Goal: Task Accomplishment & Management: Manage account settings

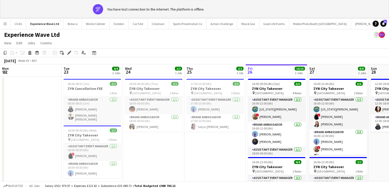
scroll to position [0, 177]
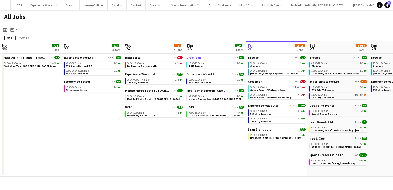
scroll to position [0, 113]
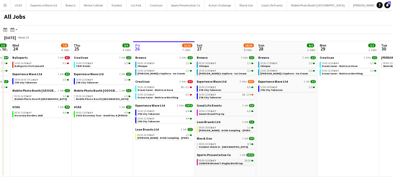
click at [228, 162] on span "LONDON Women's Rugby World Cup" at bounding box center [221, 162] width 44 height 3
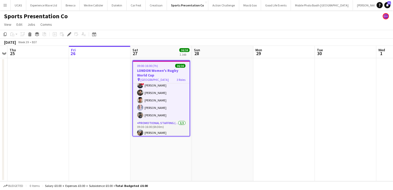
scroll to position [97, 0]
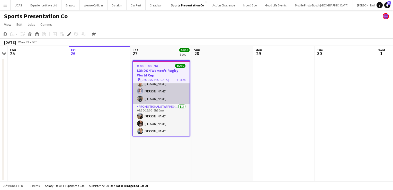
click at [167, 96] on app-card-role "Brand Ambassador 7/7 09:30-16:00 (6h30m) Kelly Darcy Victoria Khmeleva ! Isaac …" at bounding box center [161, 72] width 57 height 62
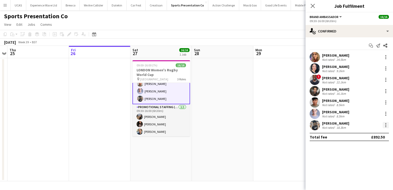
click at [386, 126] on div at bounding box center [386, 125] width 6 height 6
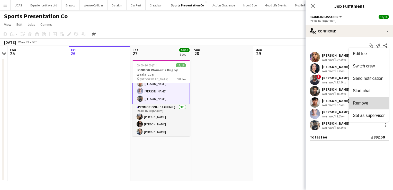
click at [368, 104] on span "Remove" at bounding box center [369, 103] width 32 height 5
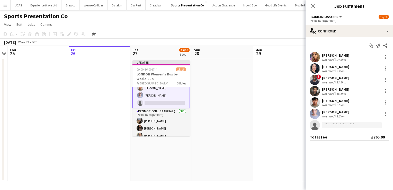
click at [286, 116] on app-date-cell at bounding box center [283, 119] width 61 height 123
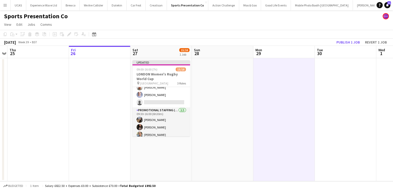
scroll to position [96, 0]
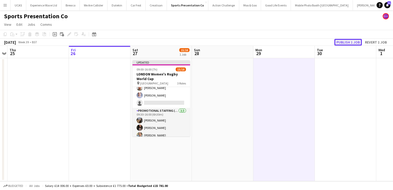
click at [348, 43] on button "Publish 1 job" at bounding box center [348, 42] width 28 height 7
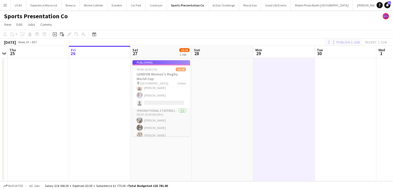
scroll to position [96, 0]
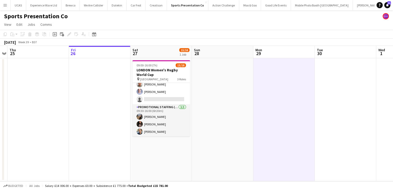
click at [6, 4] on app-icon "Menu" at bounding box center [5, 5] width 4 height 4
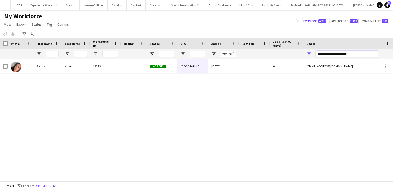
drag, startPoint x: 364, startPoint y: 55, endPoint x: 303, endPoint y: 56, distance: 60.9
click at [303, 56] on div at bounding box center [278, 54] width 557 height 10
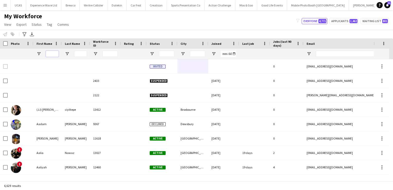
click at [53, 54] on input "First Name Filter Input" at bounding box center [52, 54] width 13 height 6
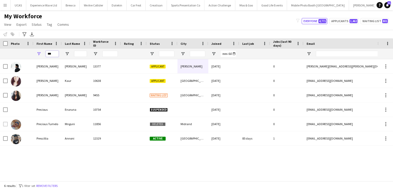
drag, startPoint x: 56, startPoint y: 53, endPoint x: 25, endPoint y: 54, distance: 30.6
click at [25, 54] on div "***" at bounding box center [278, 54] width 557 height 10
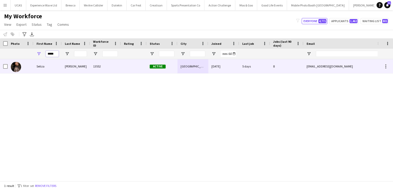
type input "*****"
click at [41, 66] on div "Seliza" at bounding box center [47, 66] width 28 height 14
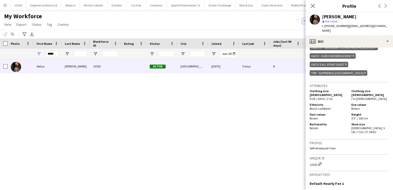
scroll to position [324, 0]
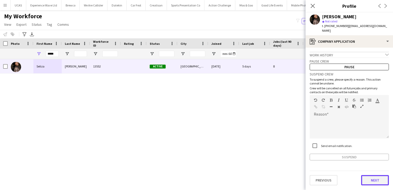
click at [379, 175] on button "Next" at bounding box center [375, 180] width 28 height 10
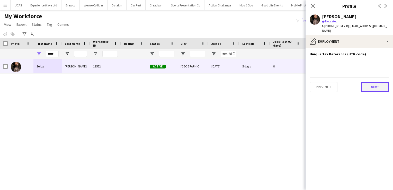
click at [378, 84] on button "Next" at bounding box center [375, 87] width 28 height 10
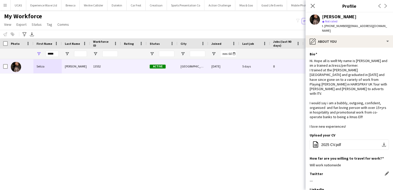
scroll to position [68, 0]
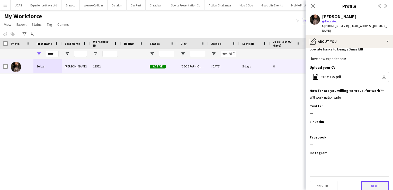
click at [371, 180] on button "Next" at bounding box center [375, 185] width 28 height 10
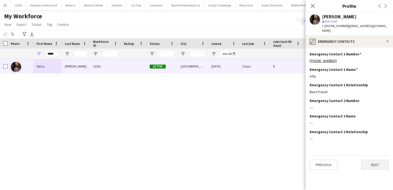
scroll to position [0, 0]
click at [385, 159] on button "Next" at bounding box center [375, 164] width 28 height 10
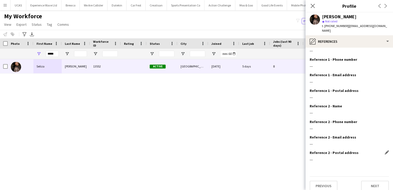
scroll to position [10, 0]
click at [372, 181] on button "Next" at bounding box center [375, 186] width 28 height 10
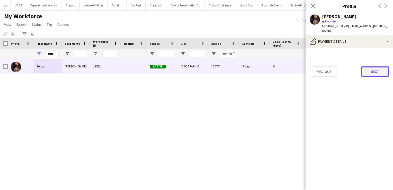
click at [372, 67] on button "Next" at bounding box center [375, 71] width 28 height 10
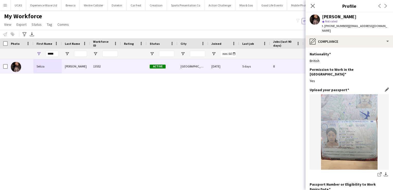
scroll to position [78, 0]
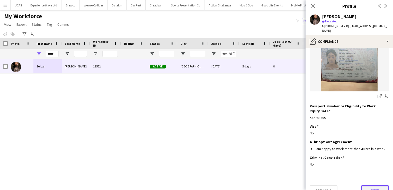
click at [374, 185] on button "Next" at bounding box center [375, 190] width 28 height 10
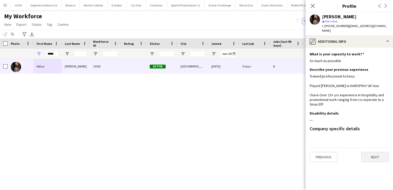
scroll to position [0, 0]
click at [378, 152] on button "Next" at bounding box center [375, 157] width 28 height 10
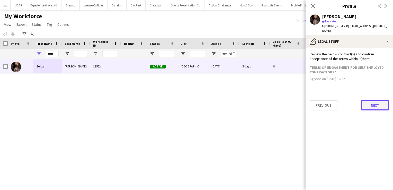
click at [383, 100] on button "Next" at bounding box center [375, 105] width 28 height 10
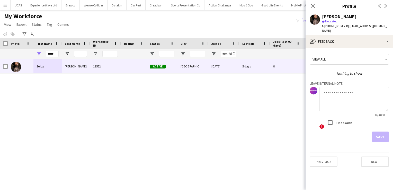
click at [331, 97] on textarea at bounding box center [353, 99] width 69 height 24
type textarea "*"
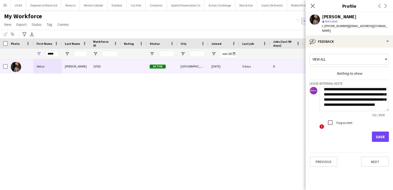
scroll to position [10, 0]
click at [341, 105] on textarea "**********" at bounding box center [353, 99] width 69 height 24
click at [331, 98] on textarea "**********" at bounding box center [353, 99] width 69 height 24
click at [338, 104] on textarea "**********" at bounding box center [353, 99] width 69 height 24
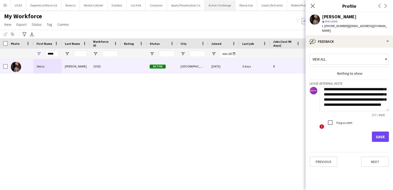
type textarea "**********"
click at [380, 132] on button "Save" at bounding box center [380, 136] width 17 height 10
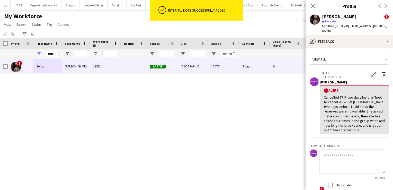
scroll to position [0, 0]
drag, startPoint x: 56, startPoint y: 55, endPoint x: 35, endPoint y: 54, distance: 20.8
click at [35, 54] on div "*****" at bounding box center [47, 54] width 28 height 10
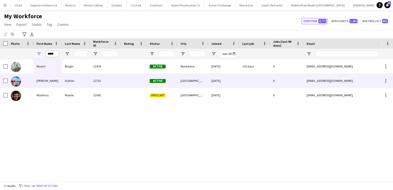
type input "*****"
click at [53, 85] on div "Maxime" at bounding box center [47, 81] width 28 height 14
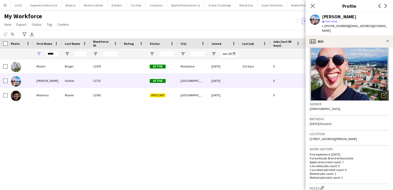
scroll to position [22, 0]
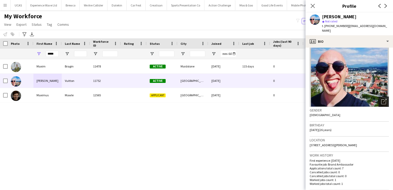
click at [381, 99] on icon "Open photos pop-in" at bounding box center [383, 101] width 5 height 5
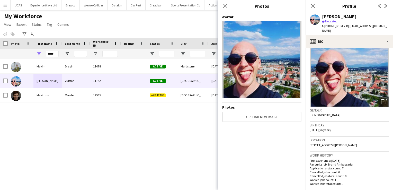
click at [275, 60] on img at bounding box center [261, 59] width 79 height 77
click at [226, 6] on icon "Close pop-in" at bounding box center [225, 5] width 5 height 5
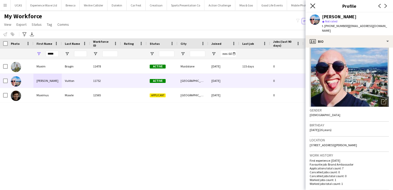
click at [312, 8] on icon "Close pop-in" at bounding box center [312, 5] width 5 height 5
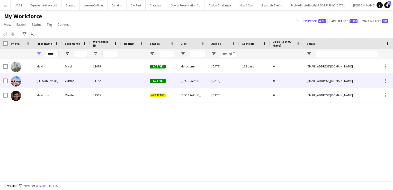
click at [187, 81] on div "Liverpool" at bounding box center [192, 81] width 31 height 14
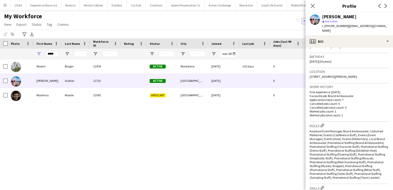
scroll to position [0, 0]
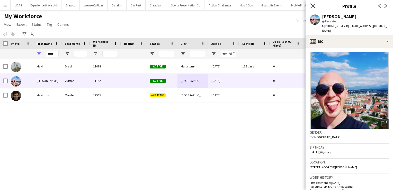
click at [314, 7] on icon "Close pop-in" at bounding box center [312, 5] width 5 height 5
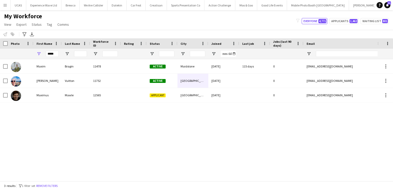
click at [73, 123] on div "Maxim Bragin 11478 Active Maidstone 16-05-2023 115 days 0 maximbragin1@gmail.co…" at bounding box center [188, 118] width 377 height 118
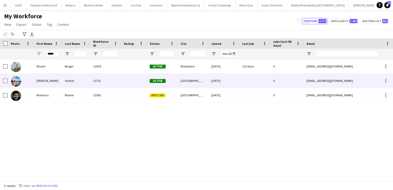
click at [104, 79] on div "11752" at bounding box center [105, 81] width 31 height 14
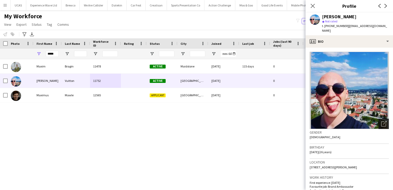
click at [381, 121] on icon "Open photos pop-in" at bounding box center [383, 123] width 5 height 5
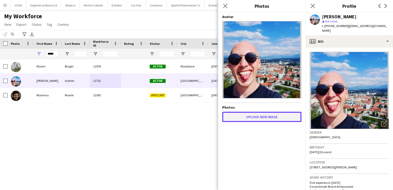
click at [265, 119] on button "Upload new image" at bounding box center [261, 117] width 79 height 10
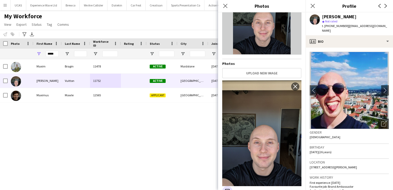
scroll to position [46, 0]
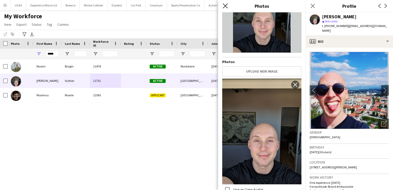
click at [226, 5] on icon at bounding box center [225, 5] width 5 height 5
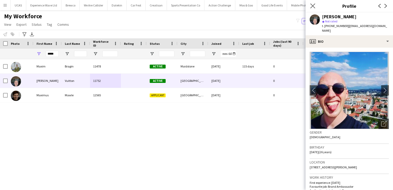
click at [313, 3] on app-icon "Close pop-in" at bounding box center [312, 5] width 7 height 7
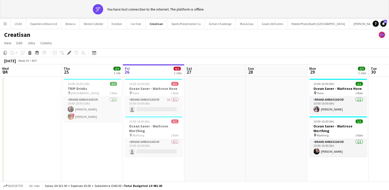
scroll to position [0, 177]
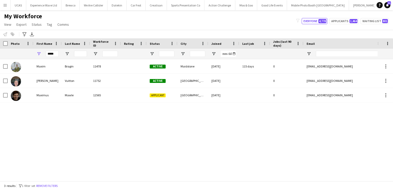
click at [143, 136] on div "Maxim Bragin 11478 Active Maidstone 16-05-2023 115 days 0 maximbragin1@gmail.co…" at bounding box center [188, 118] width 377 height 118
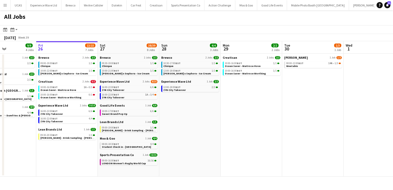
scroll to position [0, 209]
click at [314, 66] on link "08:00-12:00 BST 14A • 1/3 Weetabix" at bounding box center [313, 64] width 55 height 6
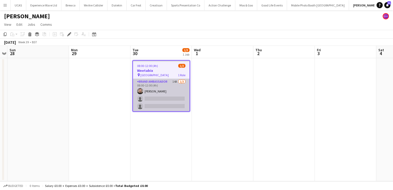
click at [174, 101] on app-card-role "Brand Ambassador 14A [DATE] 08:00-12:00 (4h) [PERSON_NAME] single-neutral-actio…" at bounding box center [161, 95] width 57 height 32
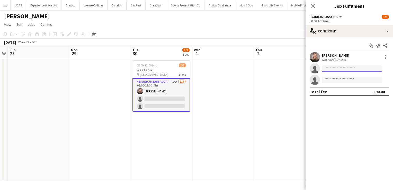
click at [332, 67] on input at bounding box center [352, 68] width 60 height 6
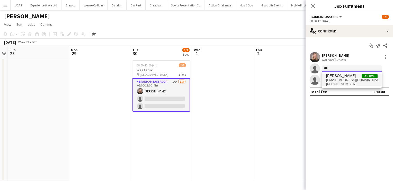
type input "***"
click at [341, 83] on span "[PHONE_NUMBER]" at bounding box center [351, 84] width 51 height 4
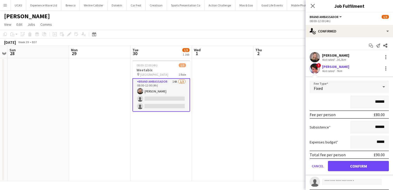
click at [338, 80] on app-edit-fee "Fee Type Fixed ****** Fee per person £80.00 Subsistence ****** Expenses budget …" at bounding box center [348, 125] width 87 height 99
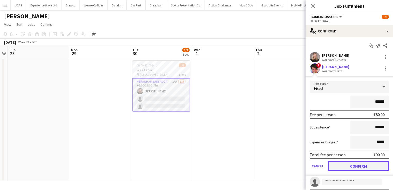
click at [353, 163] on button "Confirm" at bounding box center [358, 166] width 61 height 10
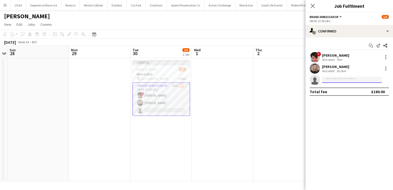
click at [345, 80] on input at bounding box center [352, 80] width 60 height 6
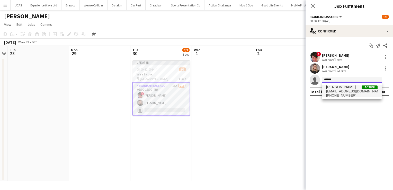
type input "******"
click at [344, 88] on span "[PERSON_NAME]" at bounding box center [341, 87] width 30 height 4
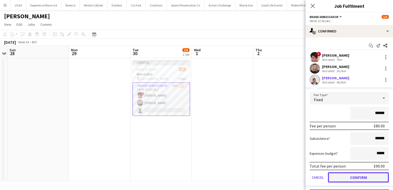
click at [352, 175] on button "Confirm" at bounding box center [358, 177] width 61 height 10
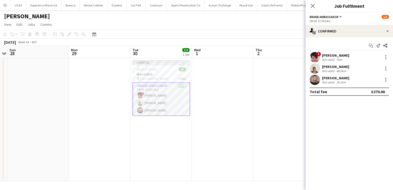
click at [349, 80] on div "Not rated 24.2km" at bounding box center [335, 82] width 27 height 4
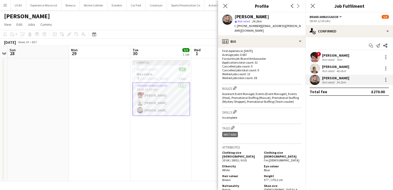
scroll to position [131, 0]
click at [196, 128] on app-date-cell at bounding box center [222, 119] width 61 height 123
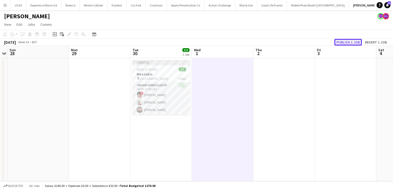
click at [349, 43] on button "Publish 1 job" at bounding box center [348, 42] width 28 height 7
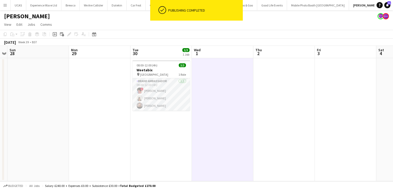
click at [162, 127] on app-date-cell "08:00-12:00 (4h) 3/3 Weetabix pin Sheffield 1 Role Brand Ambassador [DATE] 08:0…" at bounding box center [160, 119] width 61 height 123
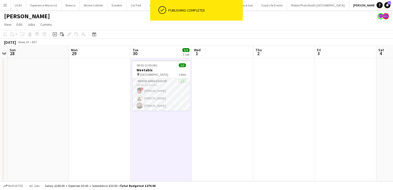
click at [123, 129] on app-date-cell at bounding box center [99, 119] width 61 height 123
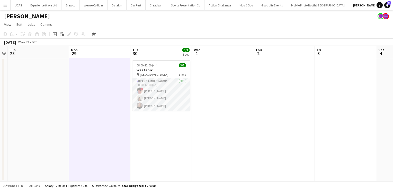
click at [229, 145] on app-date-cell at bounding box center [222, 119] width 61 height 123
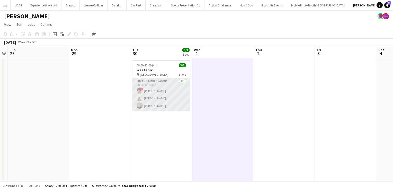
click at [175, 99] on app-card-role "Brand Ambassador [DATE] 08:00-12:00 (4h) ! [PERSON_NAME] Thandeka [PERSON_NAME]" at bounding box center [161, 94] width 58 height 32
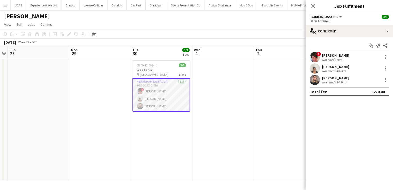
click at [338, 59] on div "7km" at bounding box center [339, 60] width 8 height 4
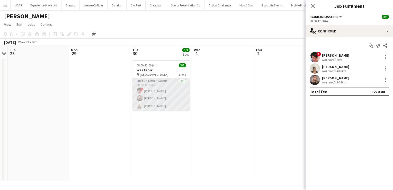
click at [169, 102] on app-card-role "Brand Ambassador [DATE] 08:00-12:00 (4h) ! [PERSON_NAME] [PERSON_NAME] [PERSON_…" at bounding box center [161, 94] width 58 height 32
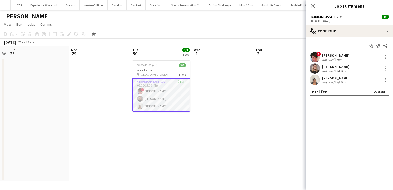
click at [338, 56] on div "[PERSON_NAME]" at bounding box center [335, 55] width 27 height 5
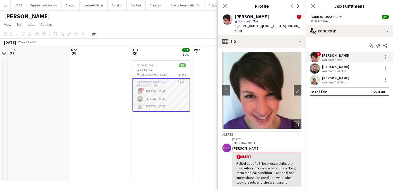
click at [340, 65] on div "[PERSON_NAME]" at bounding box center [335, 66] width 27 height 5
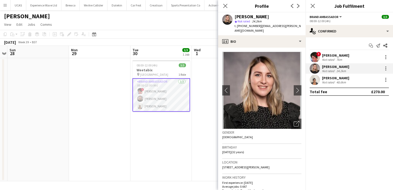
click at [342, 79] on div "[PERSON_NAME]" at bounding box center [335, 78] width 27 height 5
